Goal: Task Accomplishment & Management: Complete application form

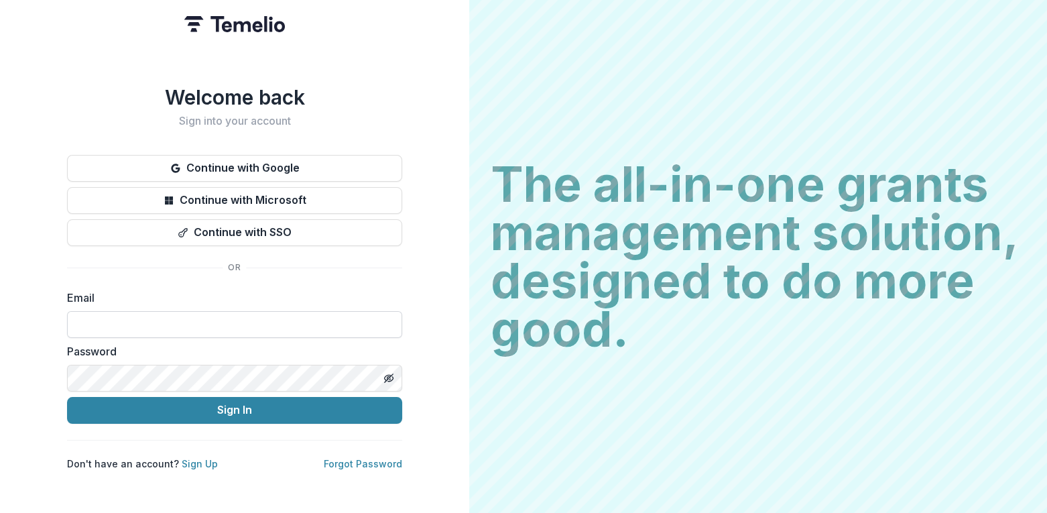
click at [204, 320] on input at bounding box center [234, 324] width 335 height 27
type input "**********"
click at [67, 397] on button "Sign In" at bounding box center [234, 410] width 335 height 27
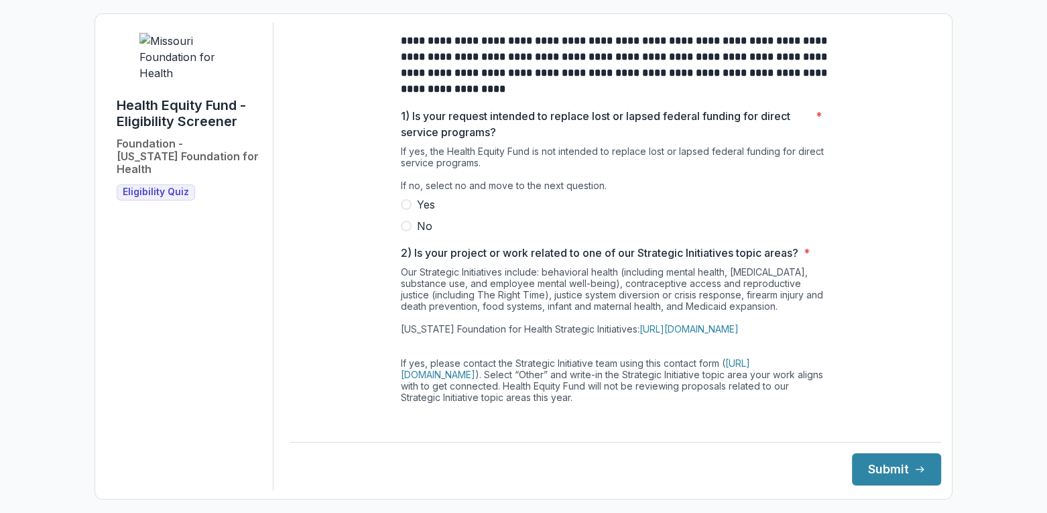
click at [406, 234] on label "No" at bounding box center [615, 226] width 429 height 16
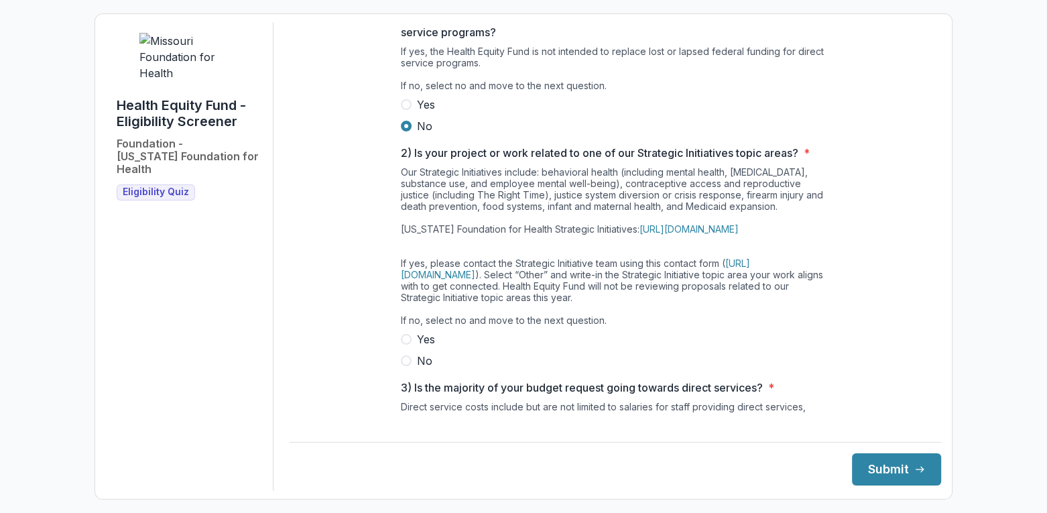
scroll to position [134, 0]
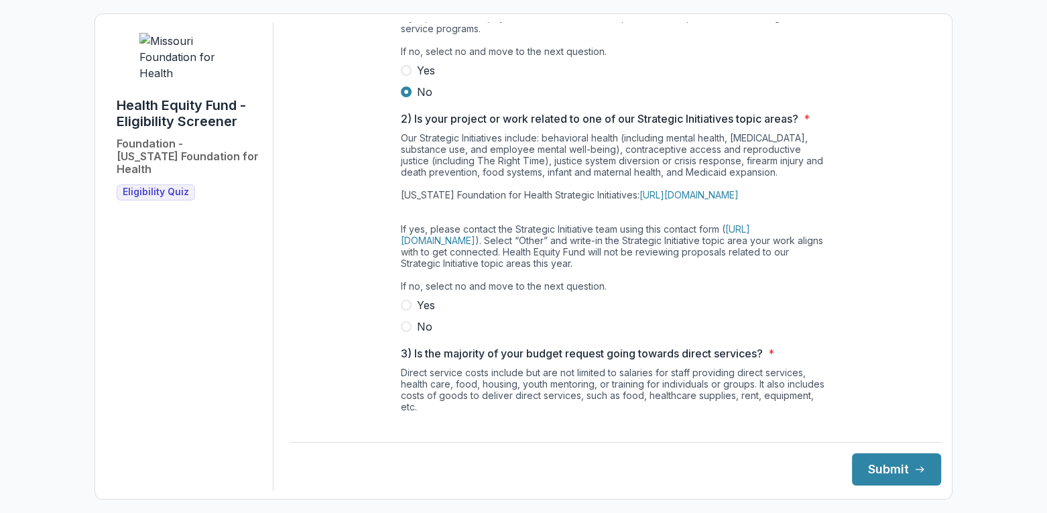
click at [407, 332] on span at bounding box center [406, 326] width 11 height 11
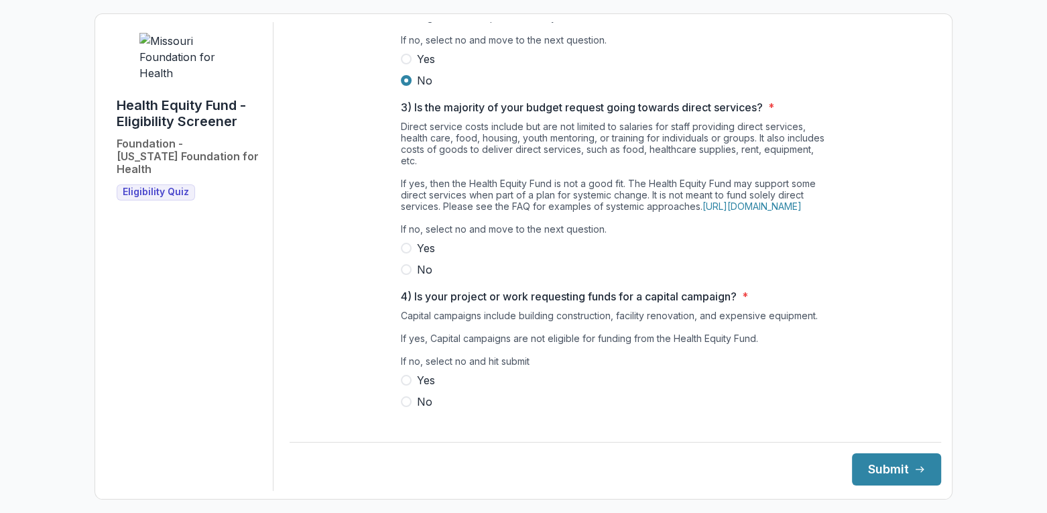
scroll to position [402, 0]
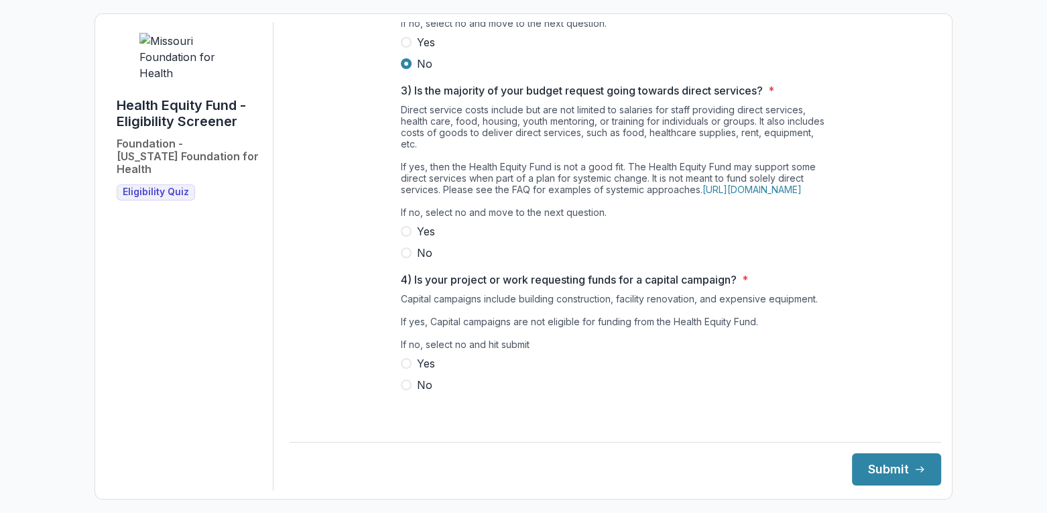
click at [402, 258] on span at bounding box center [406, 252] width 11 height 11
click at [408, 390] on span at bounding box center [406, 384] width 11 height 11
click at [897, 473] on button "Submit" at bounding box center [896, 469] width 89 height 32
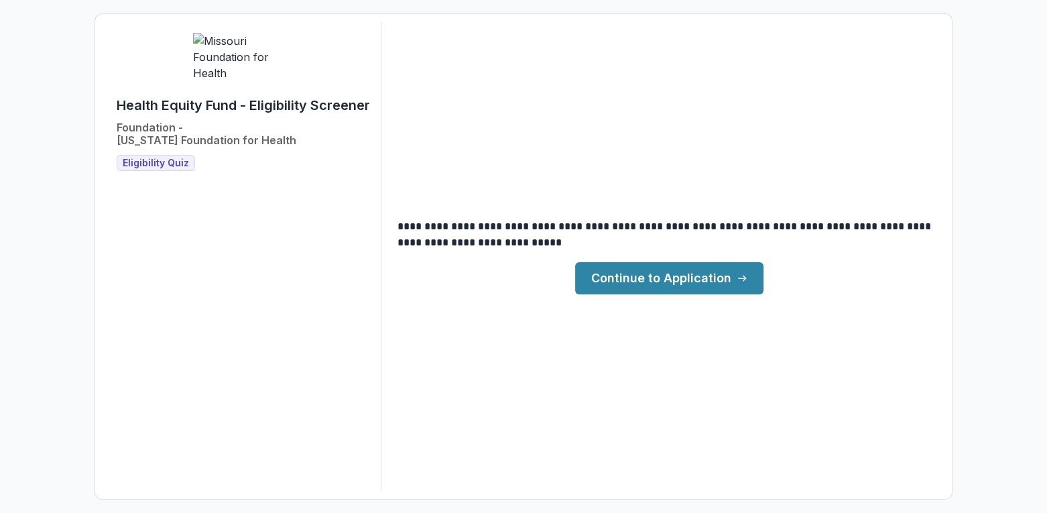
click at [689, 281] on link "Continue to Application" at bounding box center [669, 278] width 188 height 32
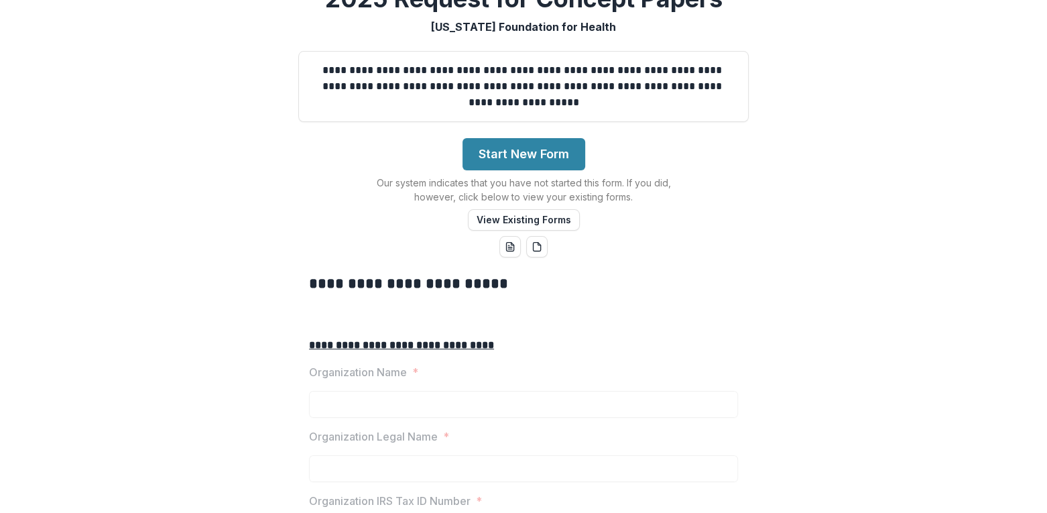
scroll to position [134, 0]
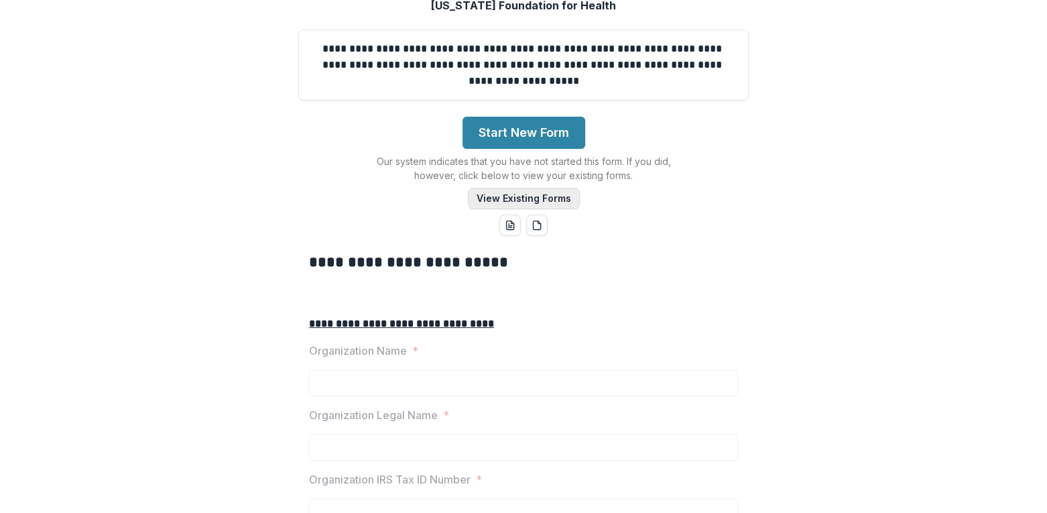
click at [535, 209] on button "View Existing Forms" at bounding box center [524, 198] width 112 height 21
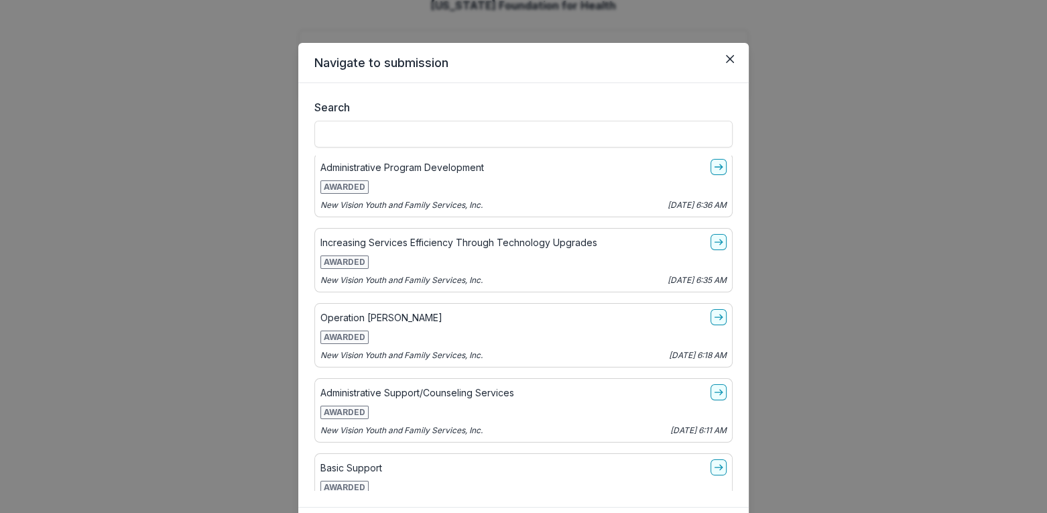
scroll to position [2, 0]
click at [728, 58] on icon "Close" at bounding box center [730, 59] width 8 height 8
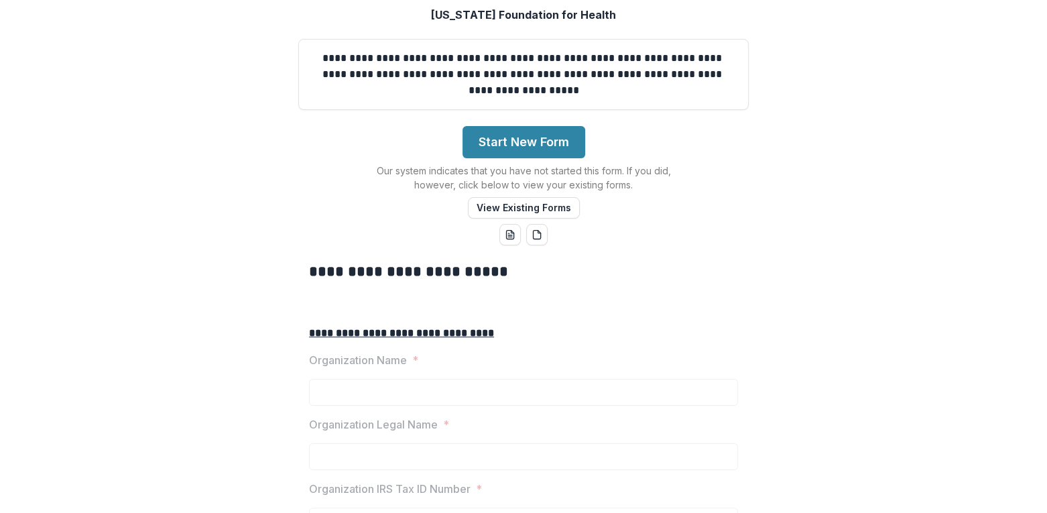
scroll to position [134, 0]
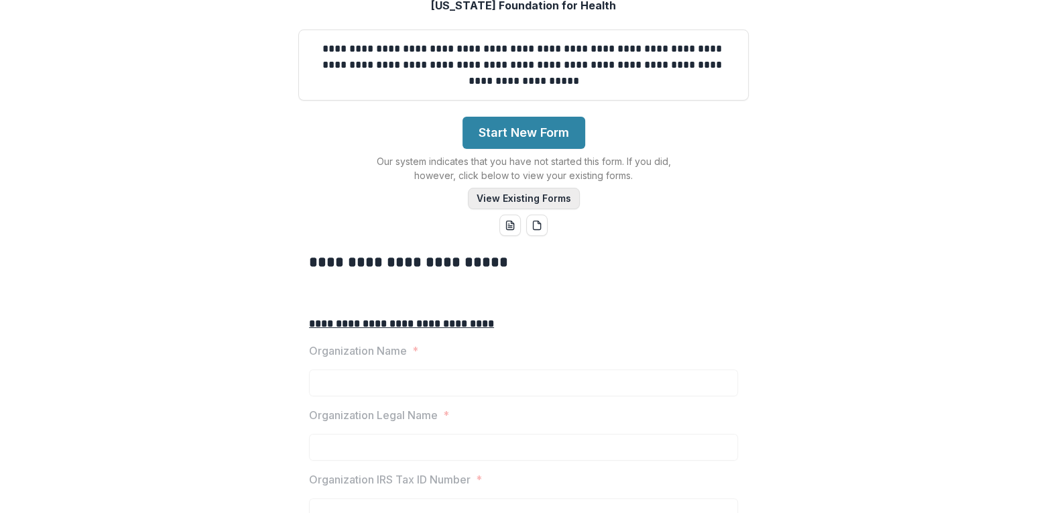
click at [530, 209] on button "View Existing Forms" at bounding box center [524, 198] width 112 height 21
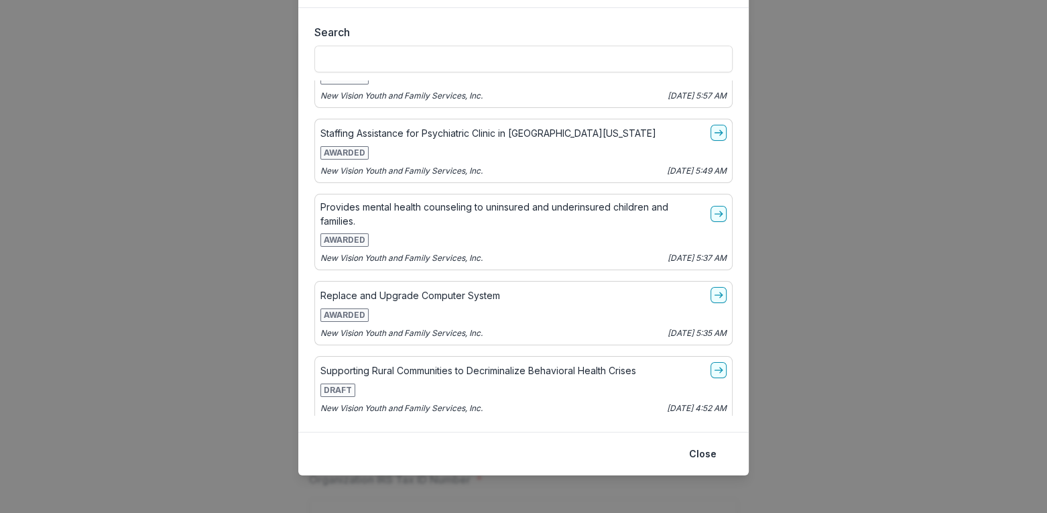
scroll to position [80, 0]
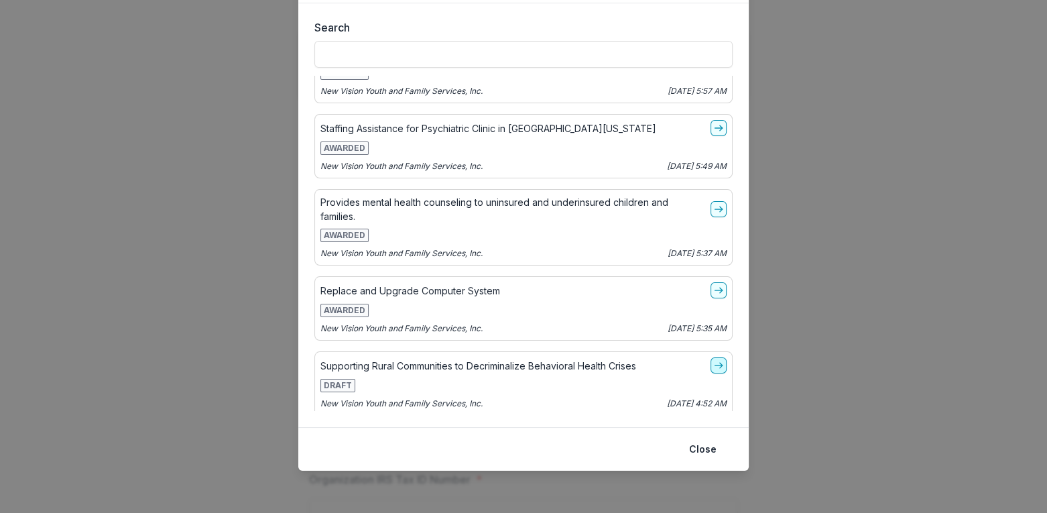
click at [715, 365] on line "go-to" at bounding box center [718, 365] width 7 height 0
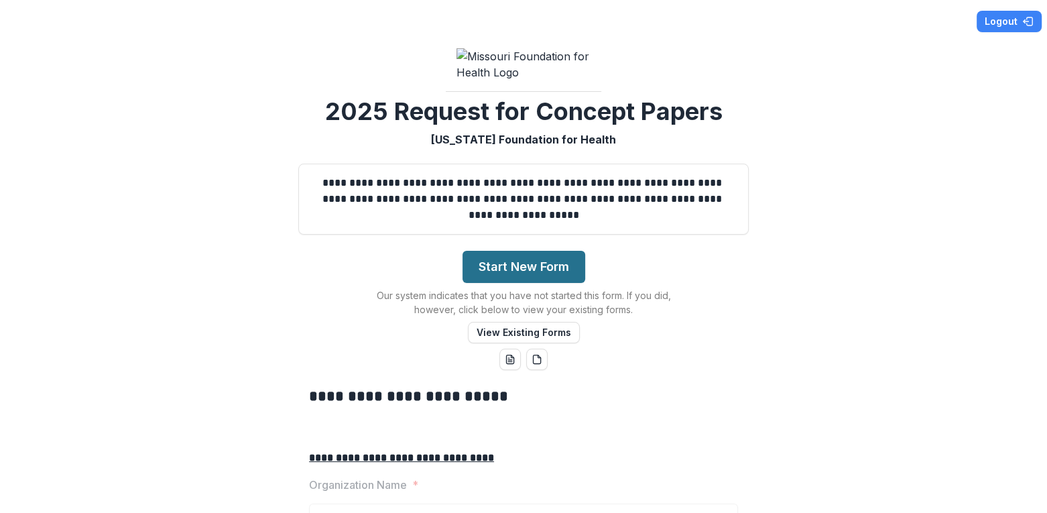
click at [520, 283] on button "Start New Form" at bounding box center [523, 267] width 123 height 32
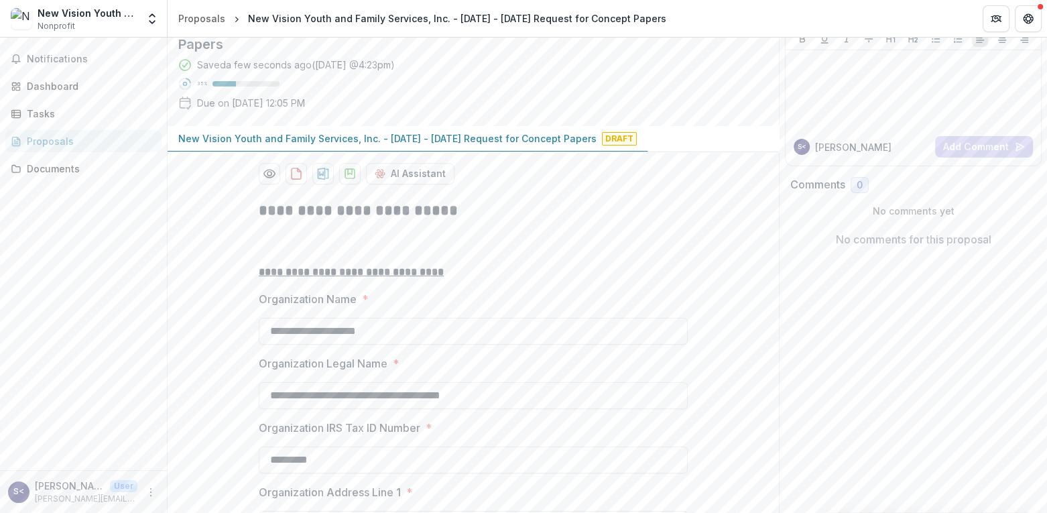
scroll to position [134, 0]
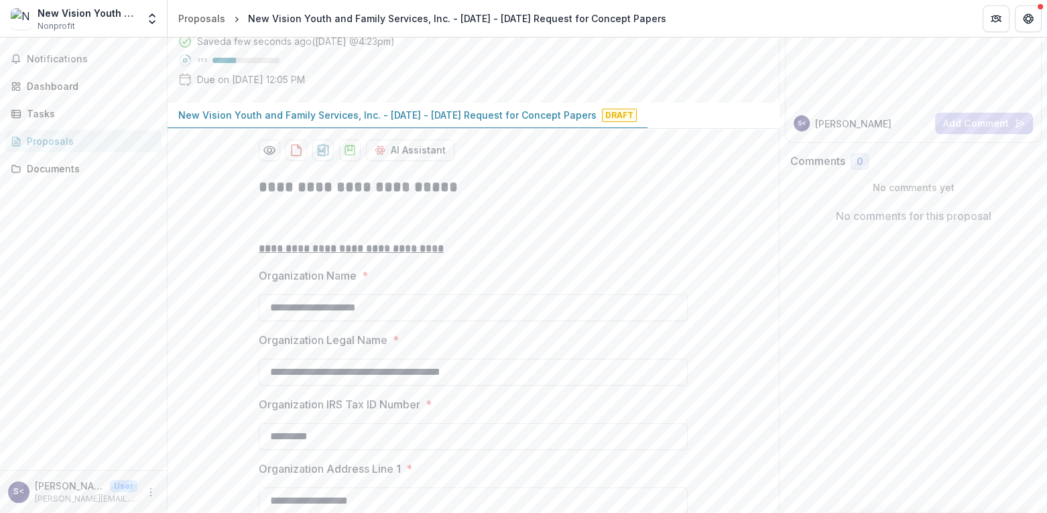
click at [536, 122] on p "New Vision Youth and Family Services, Inc. - [DATE] - [DATE] Request for Concep…" at bounding box center [387, 115] width 418 height 14
click at [340, 122] on p "New Vision Youth and Family Services, Inc. - [DATE] - [DATE] Request for Concep…" at bounding box center [387, 115] width 418 height 14
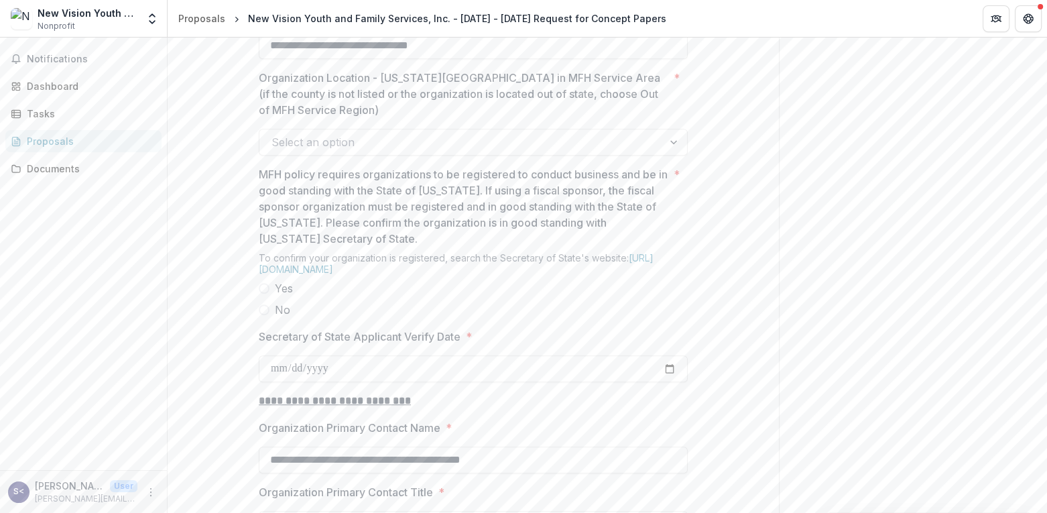
scroll to position [1072, 0]
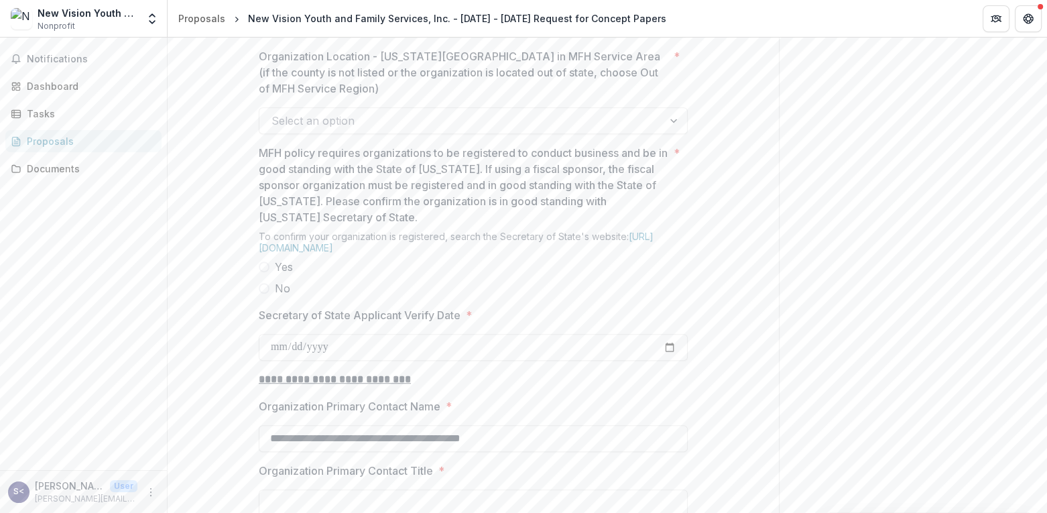
click at [667, 133] on div at bounding box center [675, 120] width 24 height 25
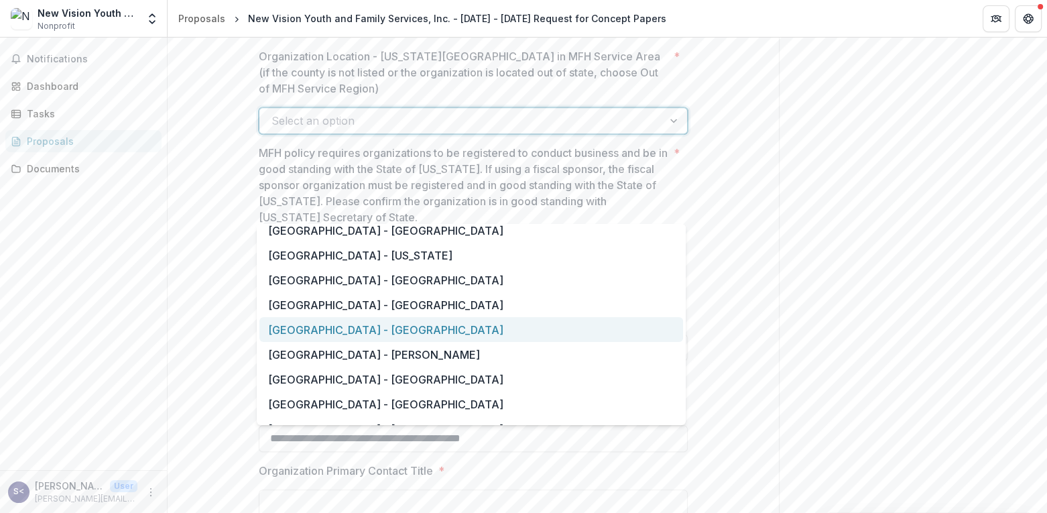
click at [425, 324] on div "[GEOGRAPHIC_DATA] - [GEOGRAPHIC_DATA]" at bounding box center [471, 329] width 424 height 25
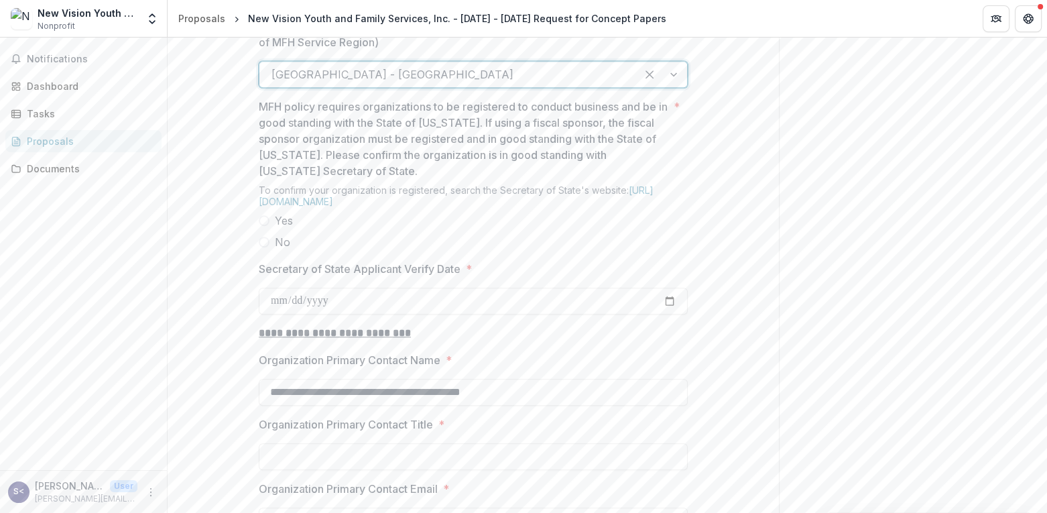
scroll to position [1139, 0]
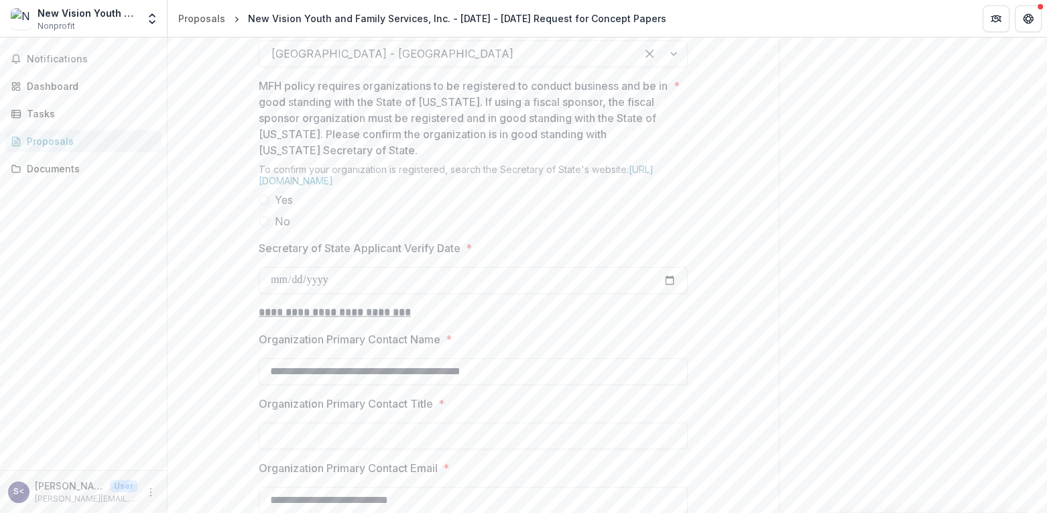
click at [263, 205] on span at bounding box center [264, 199] width 11 height 11
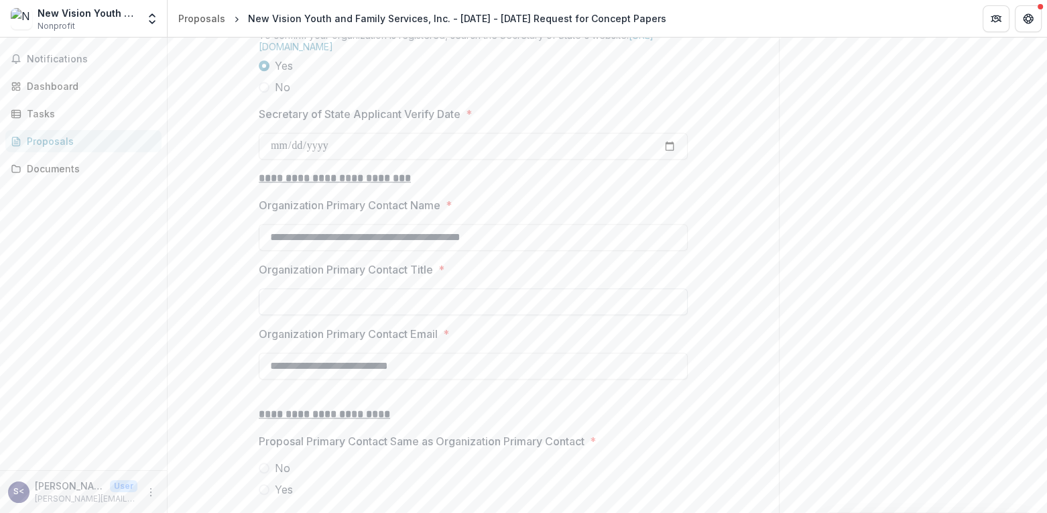
scroll to position [1206, 0]
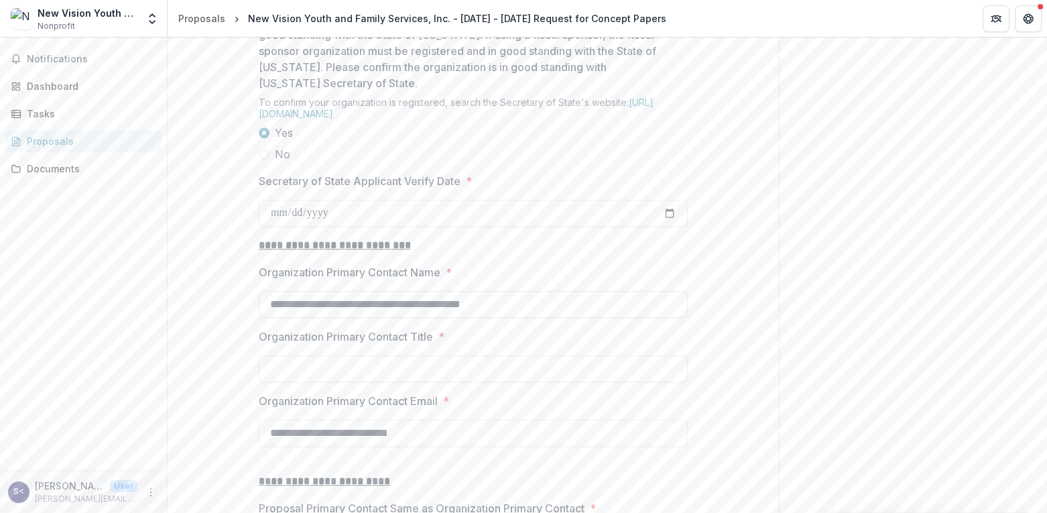
drag, startPoint x: 546, startPoint y: 389, endPoint x: 351, endPoint y: 387, distance: 195.1
click at [351, 318] on input "**********" at bounding box center [473, 304] width 429 height 27
click at [297, 318] on input "**********" at bounding box center [473, 304] width 429 height 27
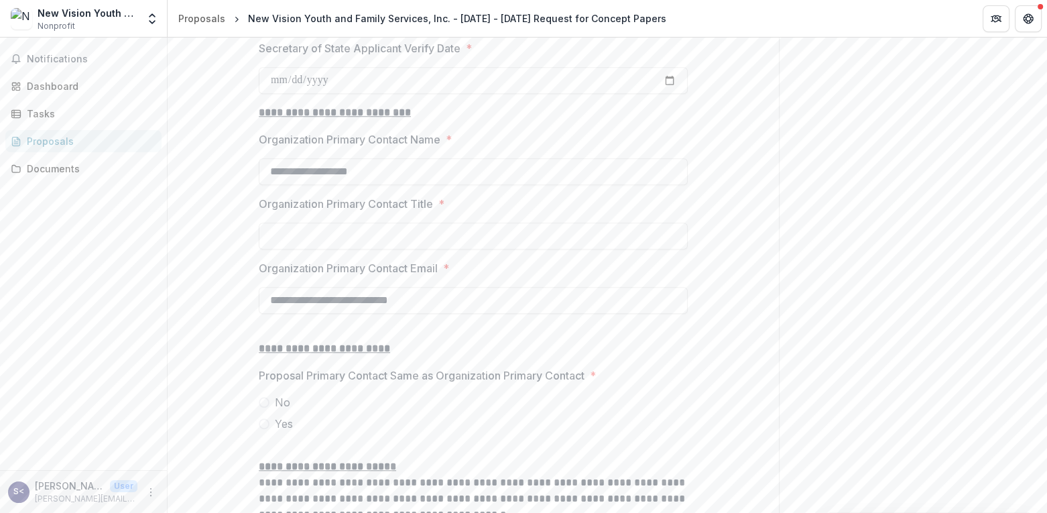
scroll to position [1341, 0]
type input "**********"
click at [281, 248] on input "Organization Primary Contact Title *" at bounding box center [473, 234] width 429 height 27
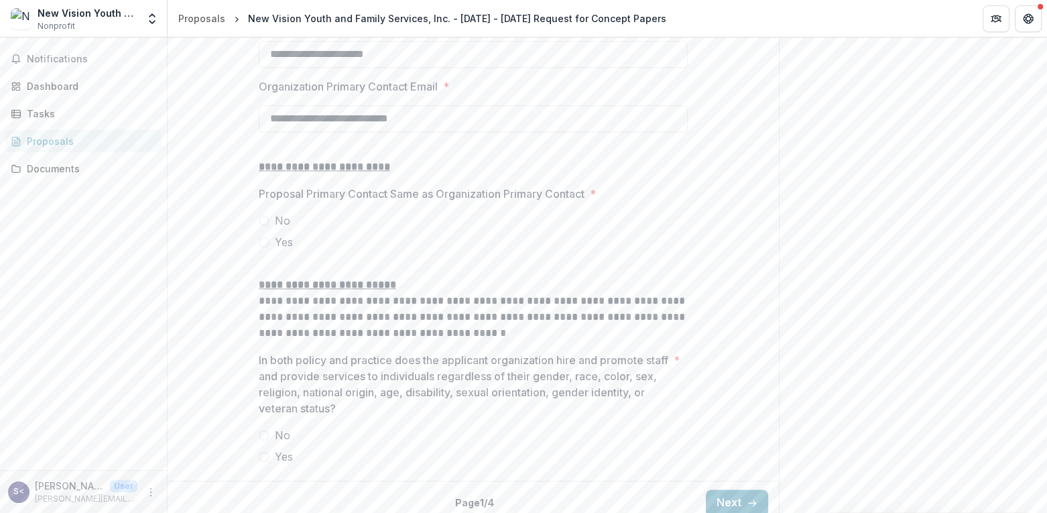
scroll to position [1542, 0]
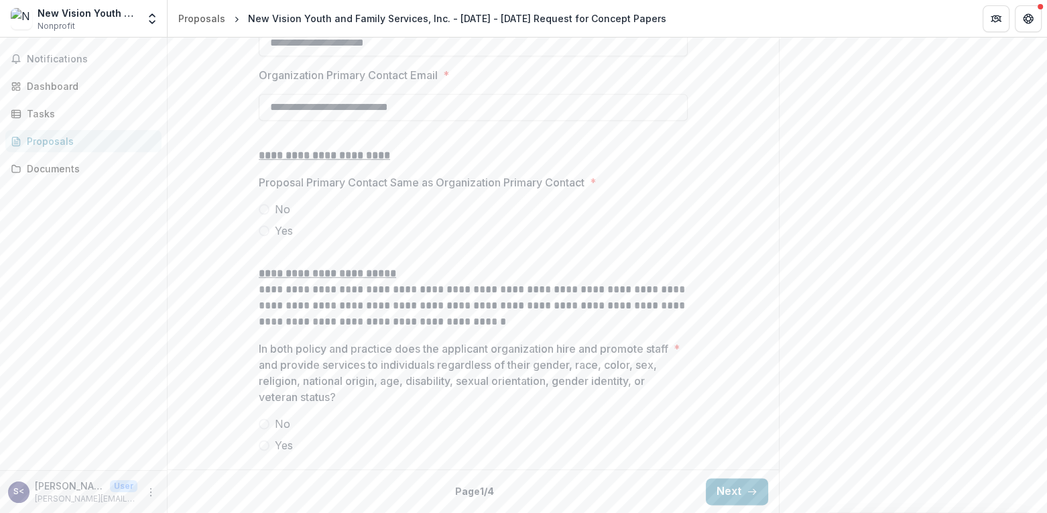
type input "**********"
click at [262, 236] on span at bounding box center [264, 230] width 11 height 11
click at [260, 446] on span at bounding box center [264, 445] width 11 height 11
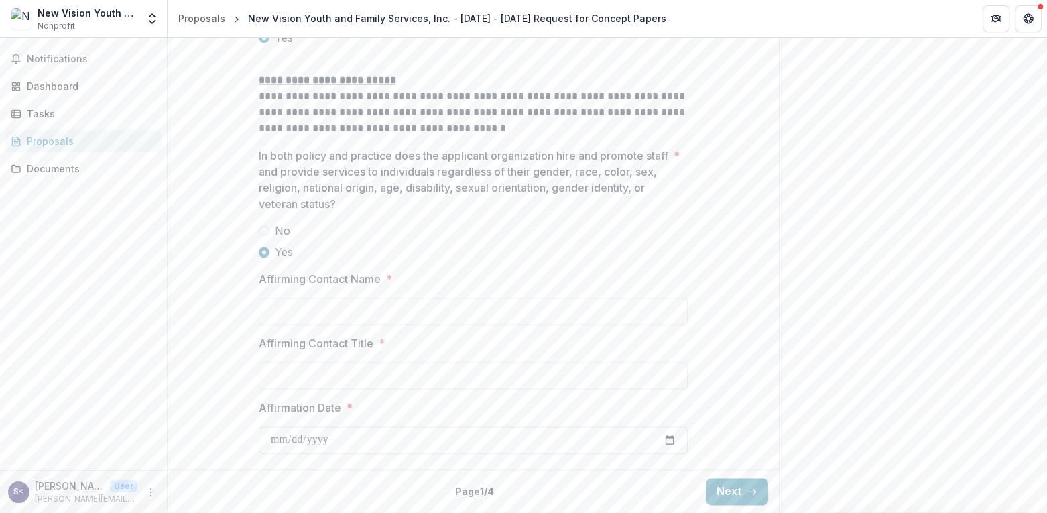
scroll to position [1810, 0]
click at [272, 304] on input "Affirming Contact Name *" at bounding box center [473, 311] width 429 height 27
type input "**********"
click at [279, 378] on input "Affirming Contact Title *" at bounding box center [473, 375] width 429 height 27
type input "**********"
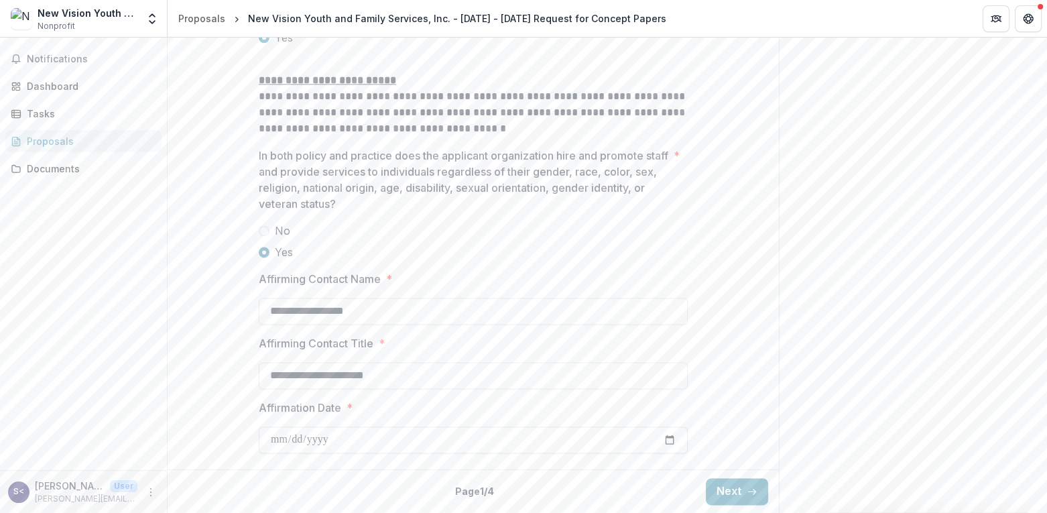
click at [668, 440] on input "Affirmation Date *" at bounding box center [473, 439] width 429 height 27
type input "**********"
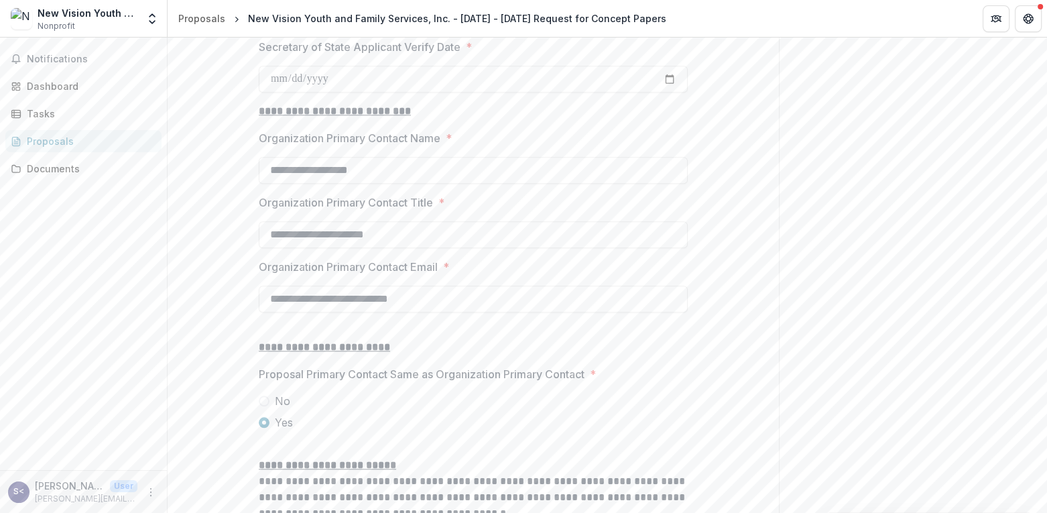
scroll to position [1273, 0]
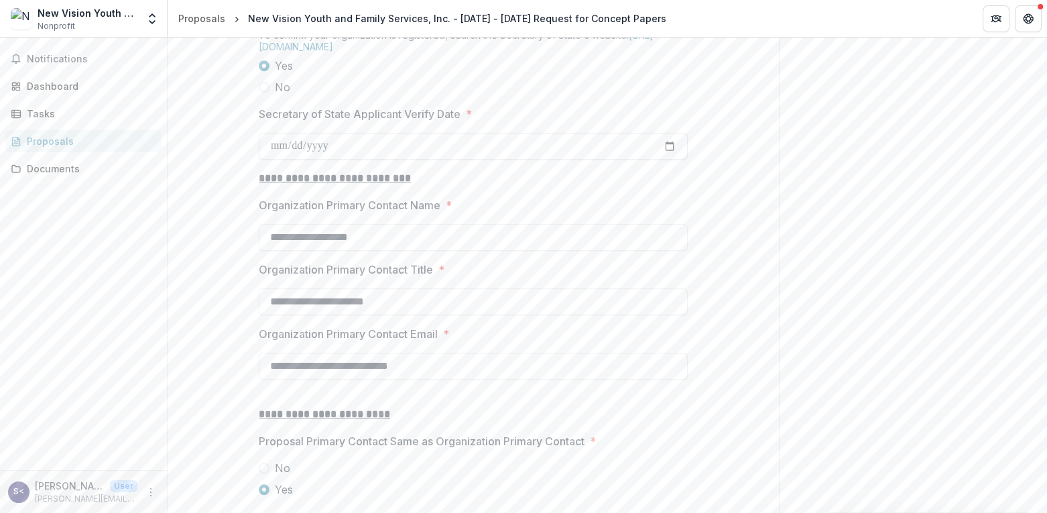
click at [302, 160] on input "Secretary of State Applicant Verify Date *" at bounding box center [473, 146] width 429 height 27
click at [280, 160] on input "Secretary of State Applicant Verify Date *" at bounding box center [473, 146] width 429 height 27
type input "**********"
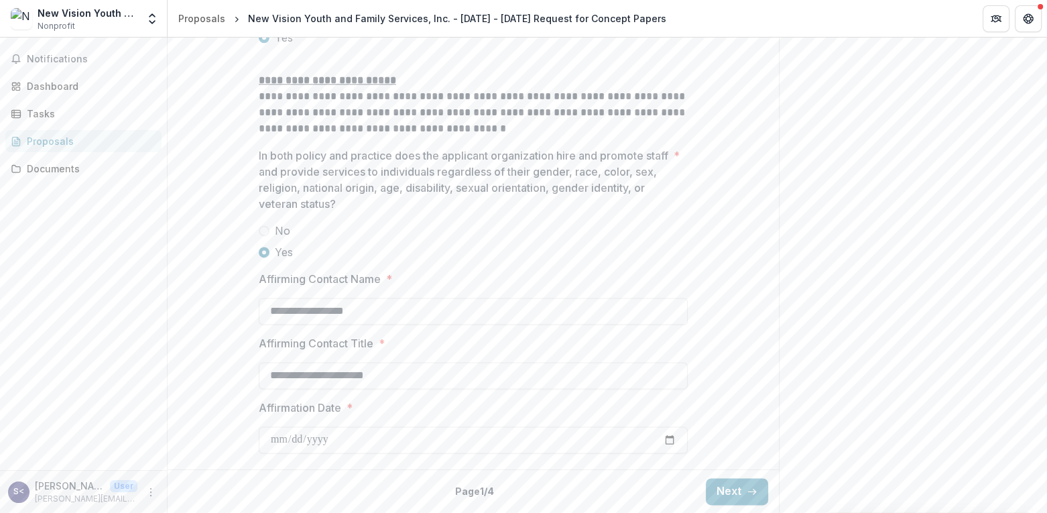
scroll to position [1810, 0]
click at [727, 498] on button "Next" at bounding box center [737, 491] width 62 height 27
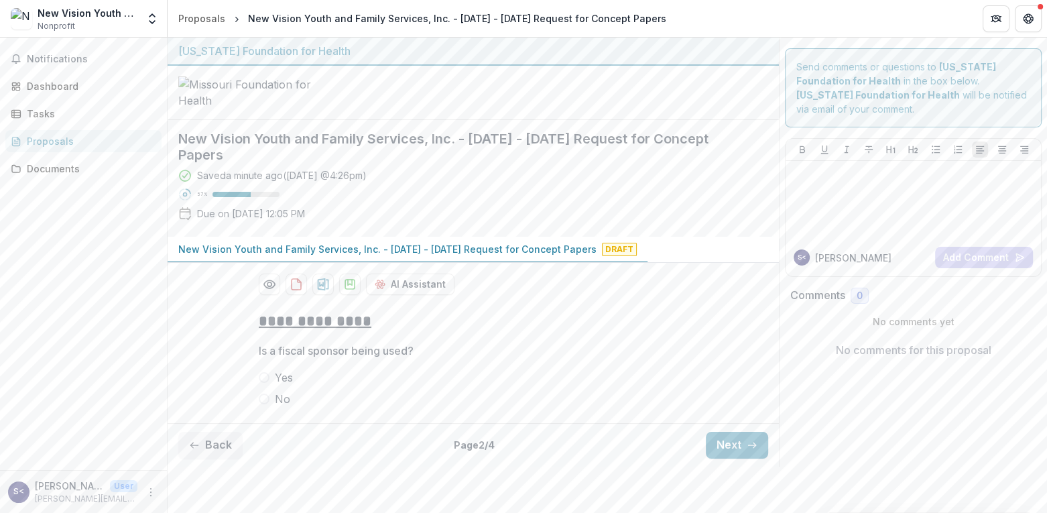
scroll to position [38, 0]
click at [259, 404] on span at bounding box center [264, 398] width 11 height 11
click at [712, 458] on button "Next" at bounding box center [737, 445] width 62 height 27
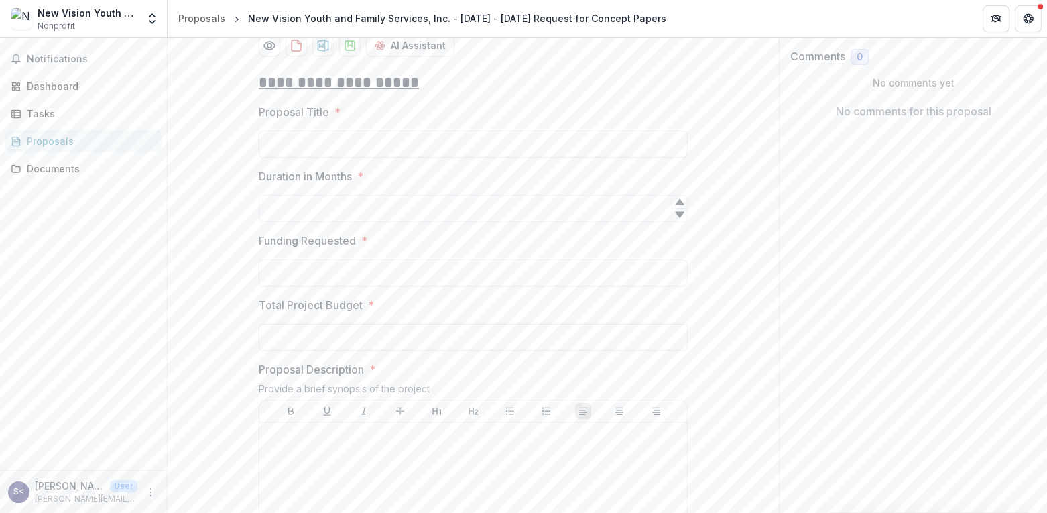
scroll to position [239, 0]
click at [284, 158] on input "Proposal Title *" at bounding box center [473, 144] width 429 height 27
type input "**********"
click at [286, 222] on input "Duration in Months *" at bounding box center [473, 208] width 429 height 27
